Goal: Task Accomplishment & Management: Complete application form

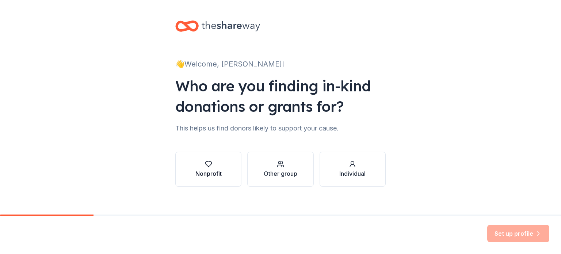
click at [223, 169] on button "Nonprofit" at bounding box center [208, 169] width 66 height 35
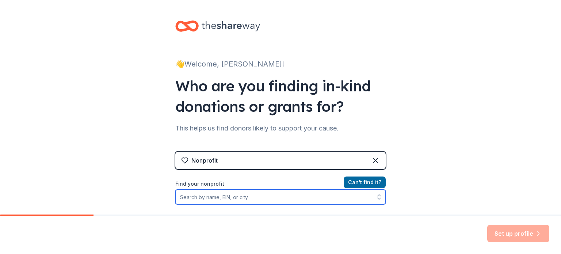
click at [246, 198] on input "Find your nonprofit" at bounding box center [280, 197] width 211 height 15
type input "Humane Society of Truckee-Tahoe"
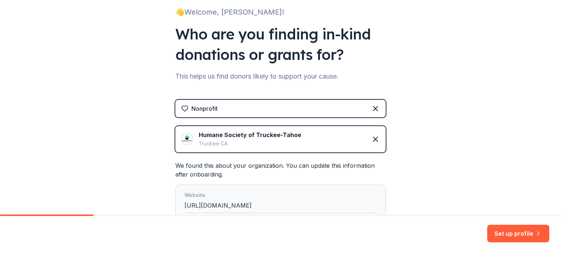
scroll to position [148, 0]
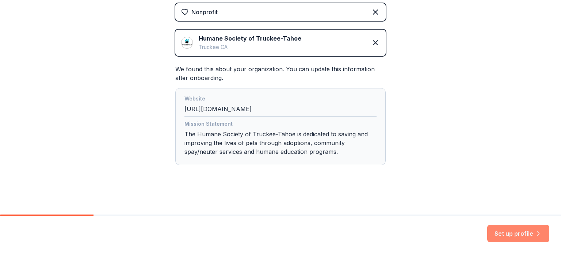
click at [515, 233] on button "Set up profile" at bounding box center [519, 234] width 62 height 18
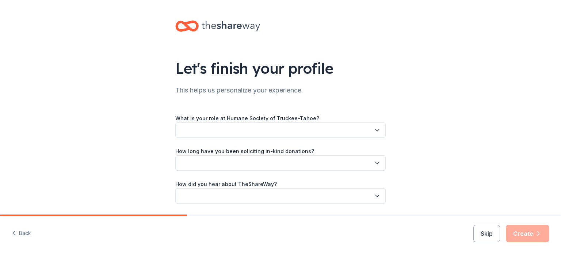
click at [374, 132] on icon "button" at bounding box center [377, 129] width 7 height 7
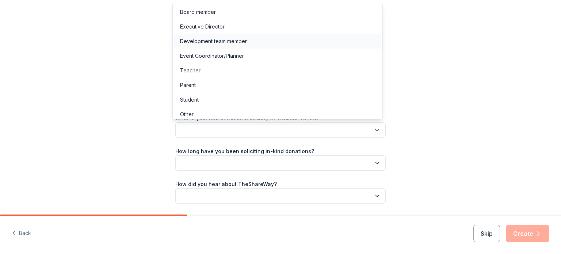
click at [203, 39] on div "Development team member" at bounding box center [213, 41] width 67 height 9
click at [321, 129] on span "Development team member" at bounding box center [275, 130] width 191 height 9
click at [375, 160] on div "What is your role at Humane Society of Truckee-Tahoe? Development team member H…" at bounding box center [280, 159] width 211 height 90
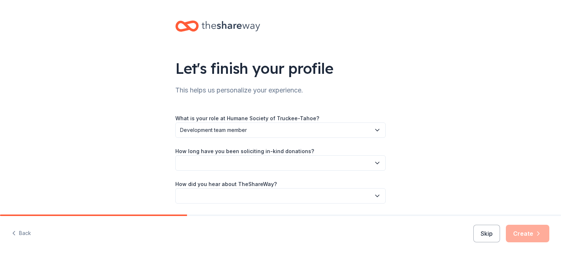
click at [374, 162] on icon "button" at bounding box center [377, 162] width 7 height 7
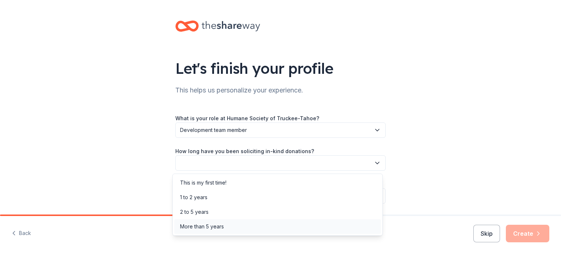
click at [216, 223] on div "More than 5 years" at bounding box center [202, 226] width 44 height 9
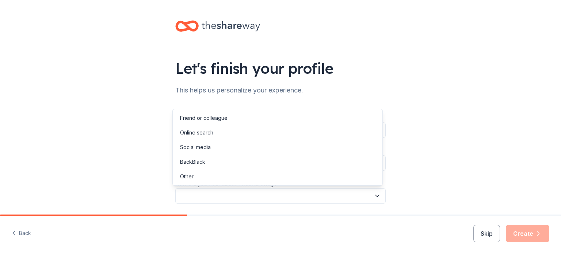
click at [375, 194] on icon "button" at bounding box center [377, 195] width 7 height 7
click at [222, 131] on div "Online search" at bounding box center [277, 132] width 207 height 15
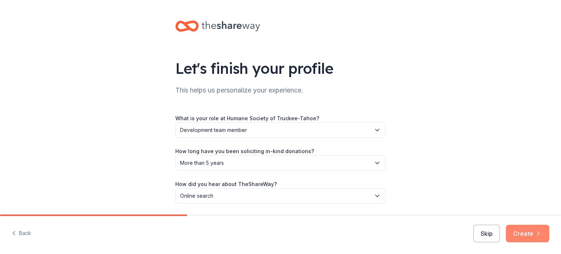
click at [522, 235] on button "Create" at bounding box center [527, 234] width 43 height 18
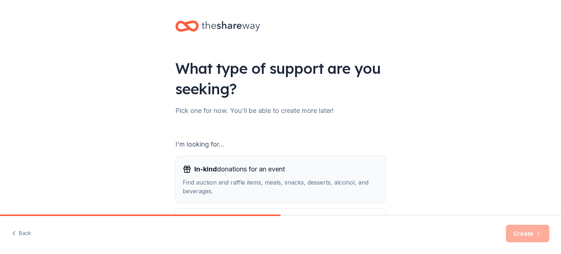
click at [212, 177] on div "In-kind donations for an event Find auction and raffle items, meals, snacks, de…" at bounding box center [281, 179] width 196 height 32
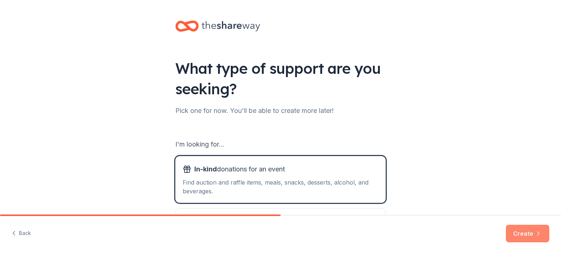
click at [525, 228] on button "Create" at bounding box center [527, 234] width 43 height 18
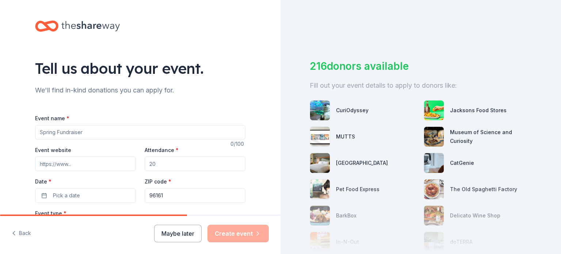
click at [72, 130] on input "Event name *" at bounding box center [140, 132] width 211 height 15
type input "Black Tie and Tails Gala"
click at [90, 167] on input "Event website" at bounding box center [85, 163] width 101 height 15
type input "www.hstt.org"
click at [182, 164] on input "Attendance *" at bounding box center [195, 163] width 101 height 15
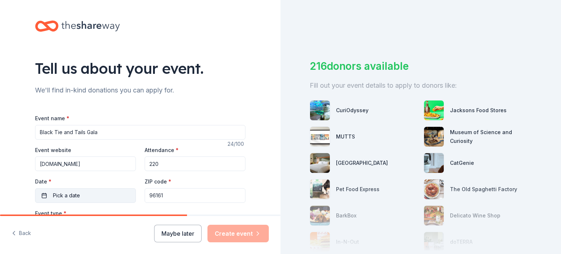
type input "220"
click at [70, 189] on button "Pick a date" at bounding box center [85, 195] width 101 height 15
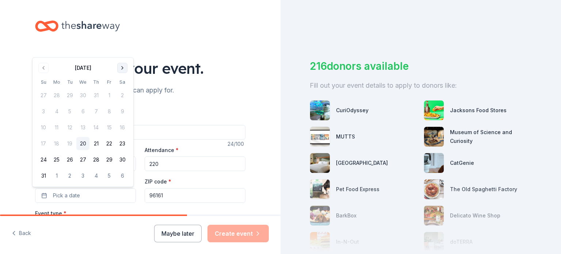
click at [123, 68] on button "Go to next month" at bounding box center [122, 68] width 10 height 10
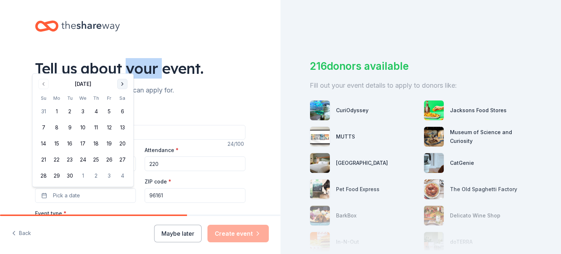
click at [123, 68] on div "Tell us about your event." at bounding box center [140, 68] width 211 height 20
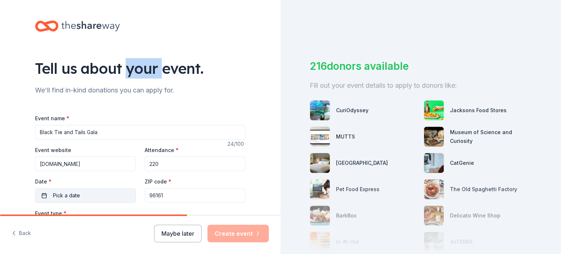
click at [75, 196] on span "Pick a date" at bounding box center [66, 195] width 27 height 9
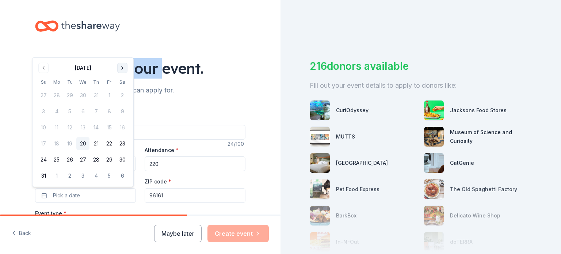
click at [123, 69] on button "Go to next month" at bounding box center [122, 68] width 10 height 10
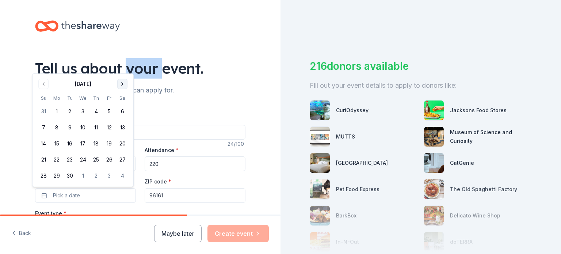
click at [121, 85] on button "Go to next month" at bounding box center [122, 84] width 10 height 10
click at [123, 130] on button "11" at bounding box center [122, 127] width 13 height 13
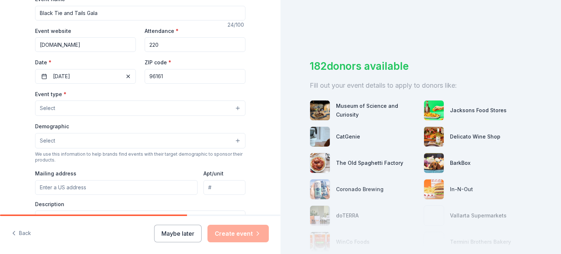
scroll to position [119, 0]
click at [110, 103] on button "Select" at bounding box center [140, 108] width 211 height 15
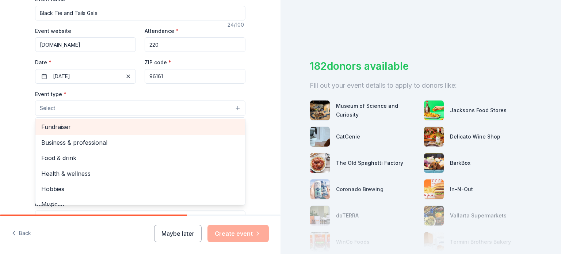
click at [60, 125] on span "Fundraiser" at bounding box center [140, 127] width 198 height 10
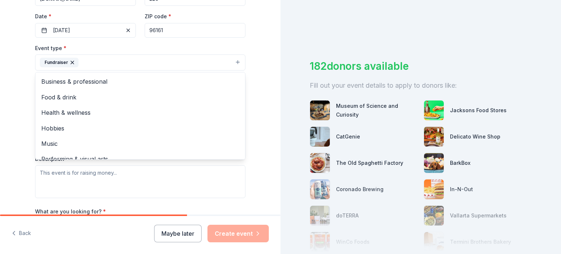
scroll to position [183, 0]
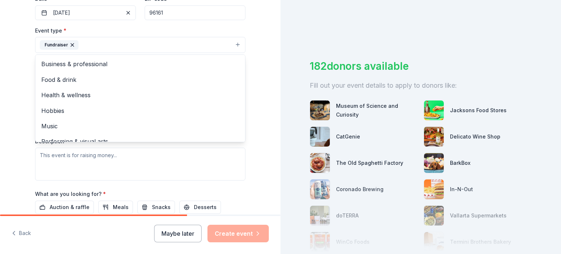
click at [24, 96] on div "Tell us about your event. We'll find in-kind donations you can apply for. Event…" at bounding box center [140, 60] width 234 height 487
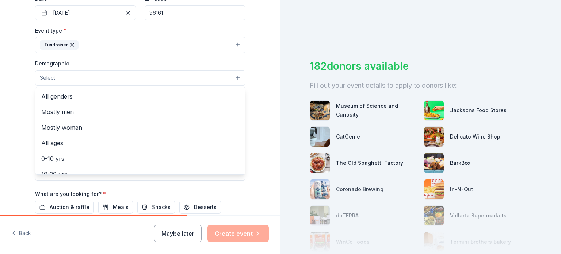
click at [67, 77] on button "Select" at bounding box center [140, 77] width 211 height 15
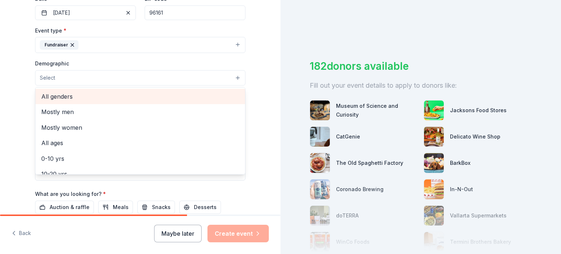
click at [57, 93] on span "All genders" at bounding box center [140, 97] width 198 height 10
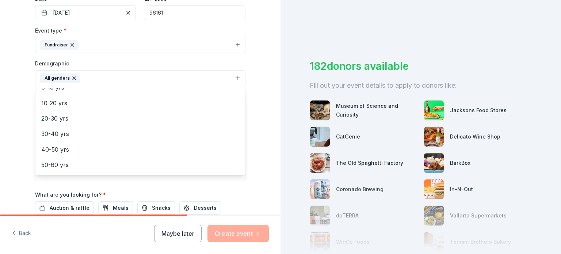
scroll to position [59, 0]
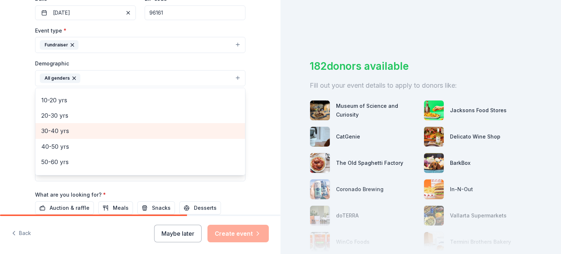
click at [53, 126] on span "30-40 yrs" at bounding box center [140, 131] width 198 height 10
click at [51, 131] on span "40-50 yrs" at bounding box center [140, 131] width 198 height 10
click at [52, 129] on span "50-60 yrs" at bounding box center [140, 131] width 198 height 10
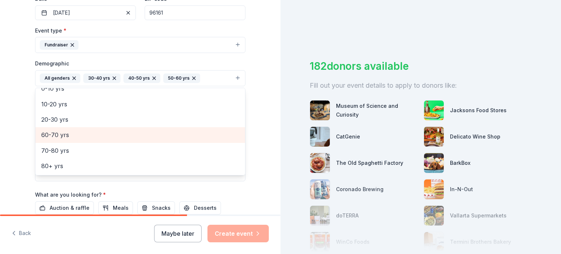
click at [52, 133] on span "60-70 yrs" at bounding box center [140, 135] width 198 height 10
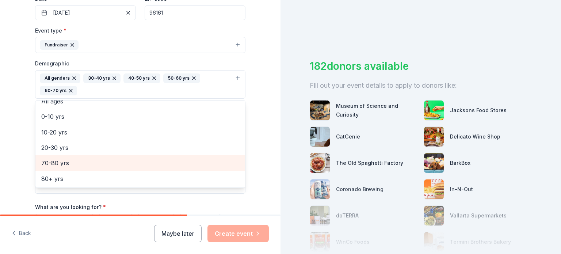
click at [50, 163] on span "70-80 yrs" at bounding box center [140, 163] width 198 height 10
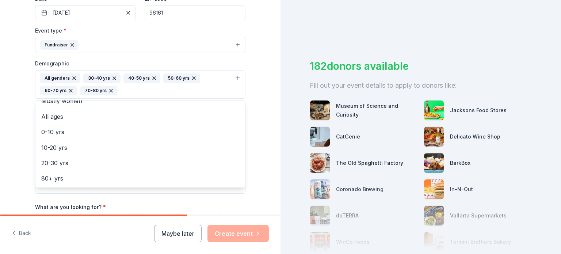
click at [11, 129] on div "Tell us about your event. We'll find in-kind donations you can apply for. Event…" at bounding box center [140, 67] width 281 height 500
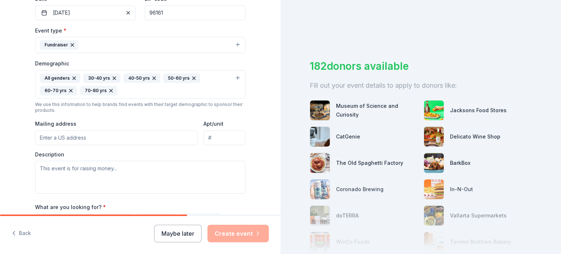
click at [61, 138] on input "Mailing address" at bounding box center [116, 137] width 163 height 15
type input "10961 Stevens Lane"
click at [92, 173] on textarea at bounding box center [140, 177] width 211 height 33
paste textarea "At the 2025 Black Tie & Tails Fundraising Gala, over 220 guests, some with thei…"
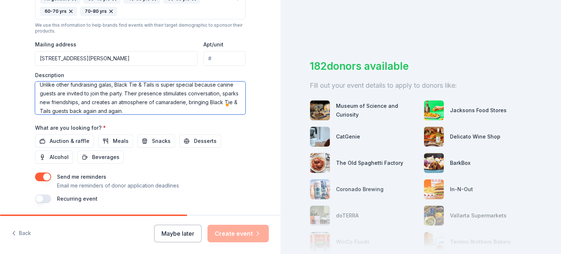
scroll to position [0, 0]
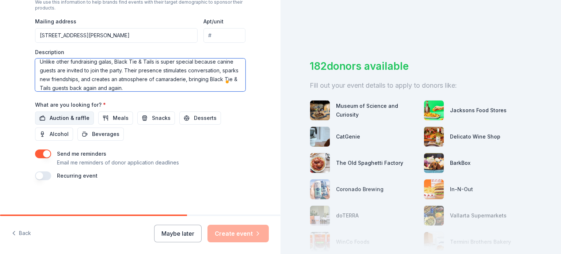
type textarea "At the 2025 Black Tie & Tails Fundraising Gala, over 220 guests, some with thei…"
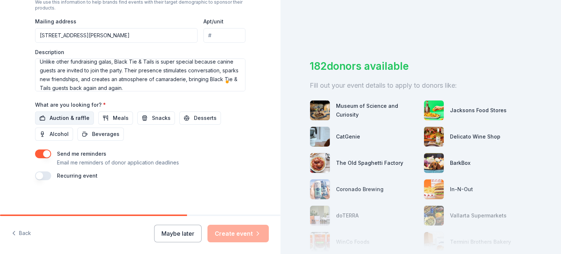
click at [65, 116] on span "Auction & raffle" at bounding box center [70, 118] width 40 height 9
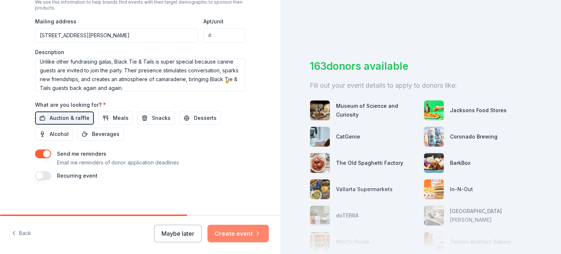
click at [237, 232] on button "Create event" at bounding box center [238, 234] width 61 height 18
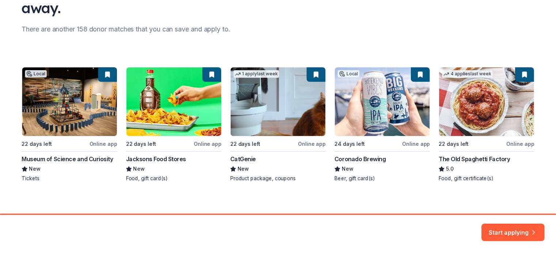
scroll to position [85, 0]
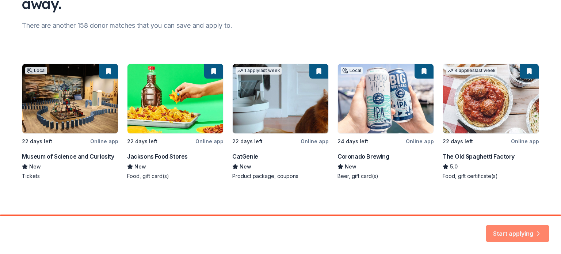
click at [519, 229] on button "Start applying" at bounding box center [518, 229] width 64 height 18
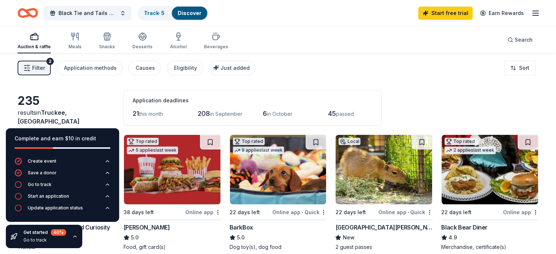
click at [336, 58] on div "Filter 2 Application methods Causes Eligibility Just added Sort" at bounding box center [278, 67] width 556 height 29
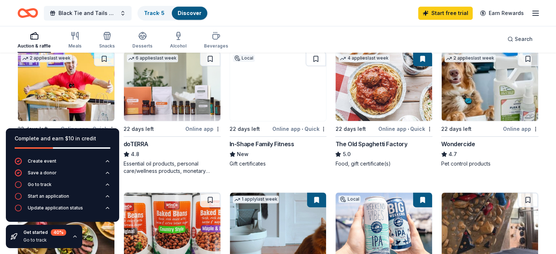
scroll to position [345, 0]
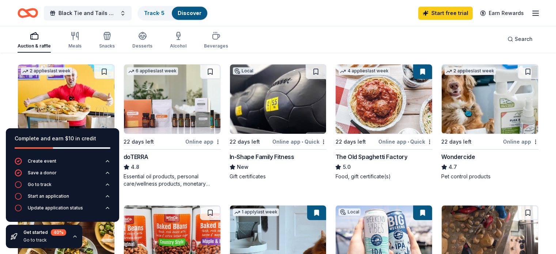
click at [155, 98] on img at bounding box center [172, 98] width 96 height 69
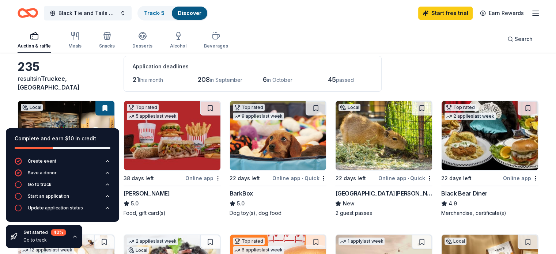
scroll to position [35, 0]
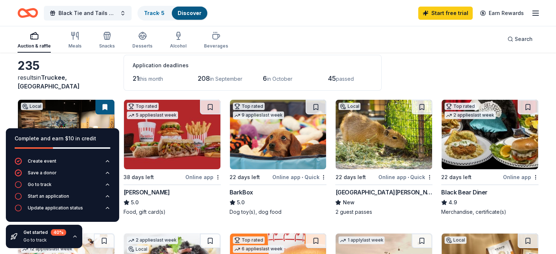
click at [298, 126] on img at bounding box center [278, 134] width 96 height 69
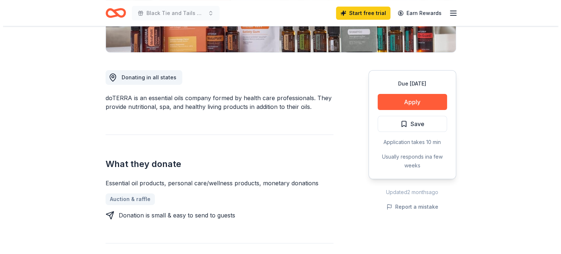
scroll to position [173, 0]
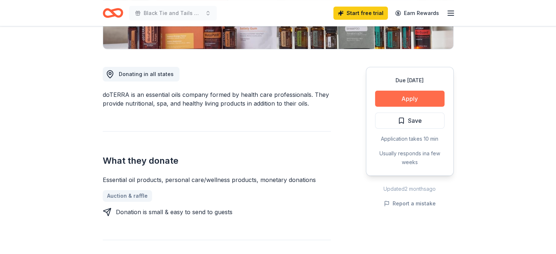
click at [410, 94] on button "Apply" at bounding box center [409, 99] width 69 height 16
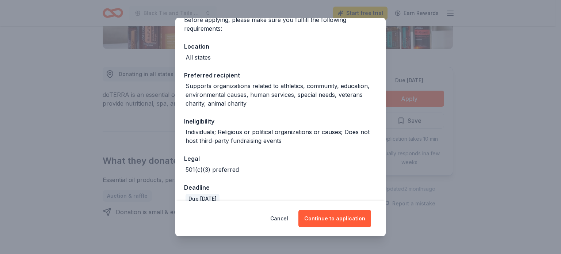
scroll to position [76, 0]
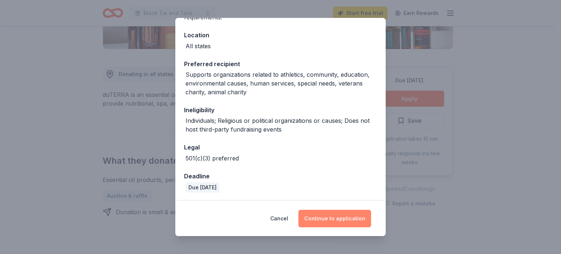
click at [333, 217] on button "Continue to application" at bounding box center [335, 219] width 73 height 18
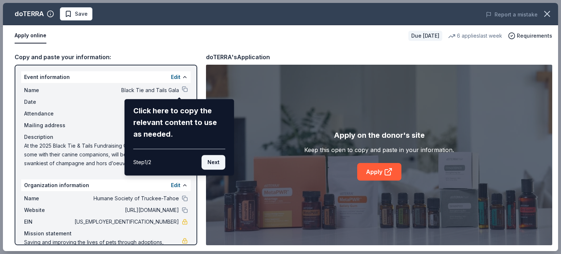
click at [209, 160] on button "Next" at bounding box center [214, 162] width 24 height 15
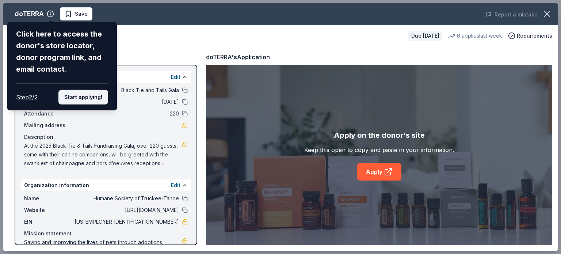
click at [82, 99] on button "Start applying!" at bounding box center [83, 97] width 50 height 15
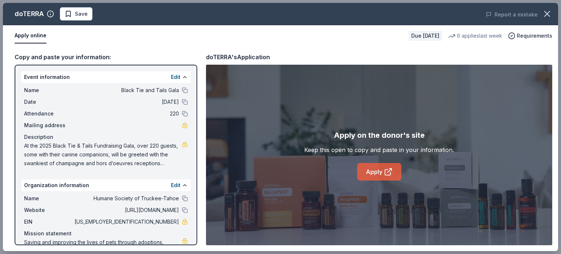
click at [371, 169] on link "Apply" at bounding box center [379, 172] width 44 height 18
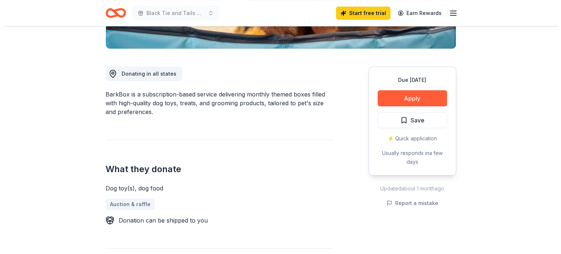
scroll to position [176, 0]
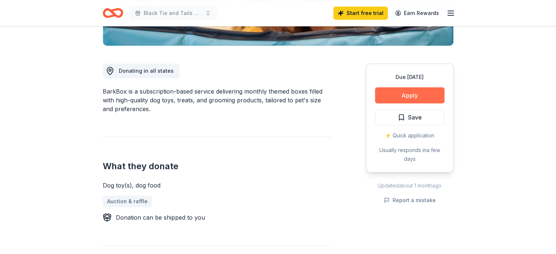
click at [410, 95] on button "Apply" at bounding box center [409, 95] width 69 height 16
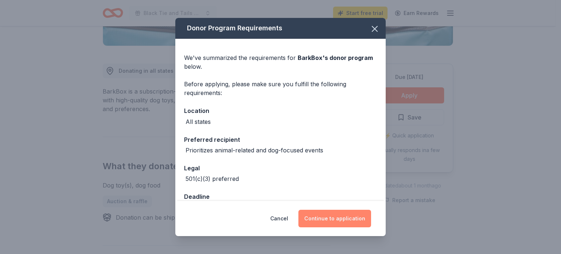
click at [332, 215] on button "Continue to application" at bounding box center [335, 219] width 73 height 18
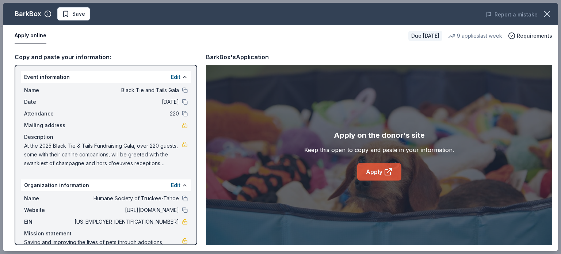
click at [374, 170] on link "Apply" at bounding box center [379, 172] width 44 height 18
